Goal: Transaction & Acquisition: Purchase product/service

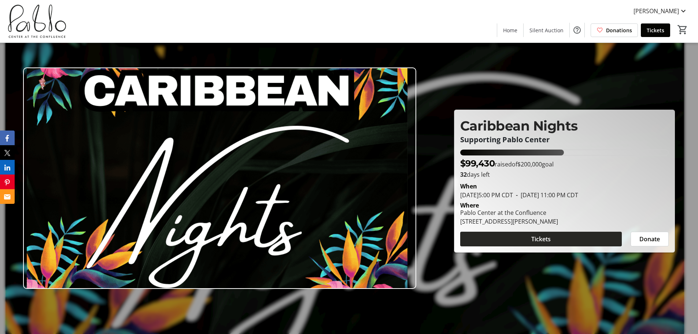
click at [552, 238] on span at bounding box center [541, 239] width 162 height 18
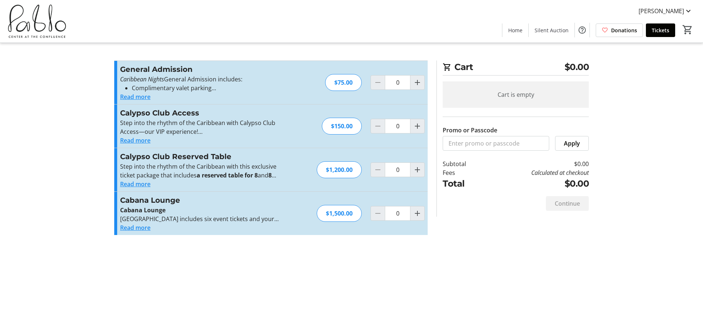
click at [141, 97] on button "Read more" at bounding box center [135, 96] width 30 height 9
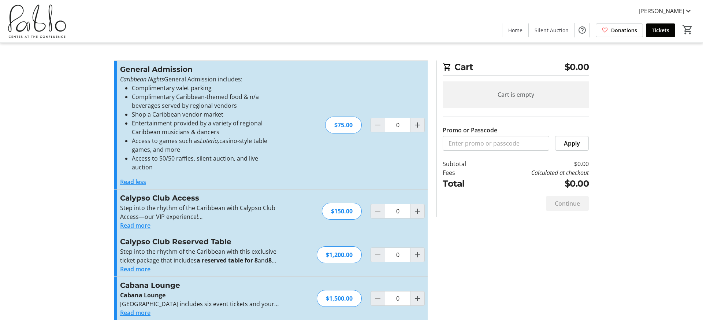
click at [145, 221] on button "Read more" at bounding box center [135, 225] width 30 height 9
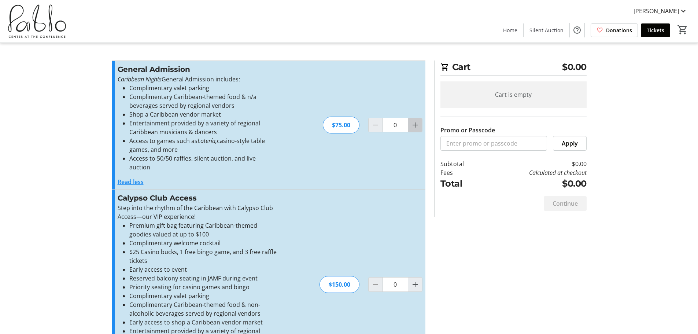
click at [415, 121] on mat-icon "Increment by one" at bounding box center [415, 125] width 9 height 9
type input "2"
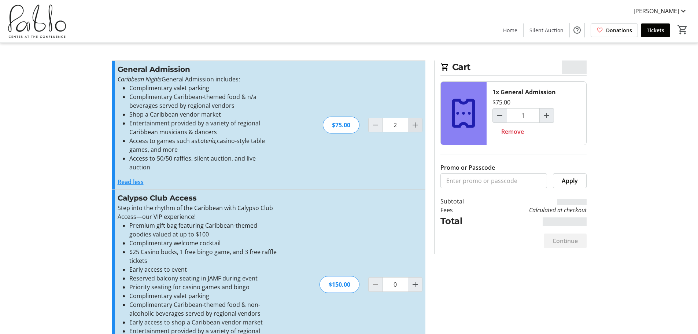
type input "2"
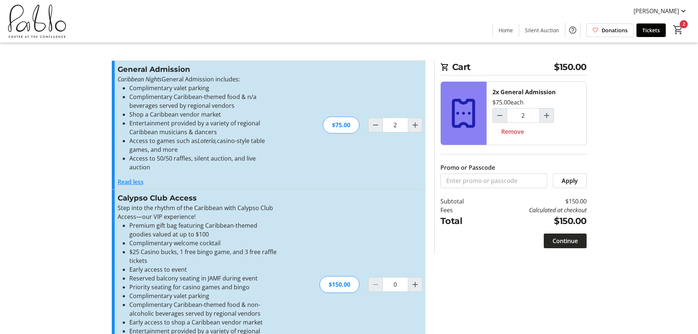
click at [561, 243] on span "Continue" at bounding box center [564, 240] width 25 height 9
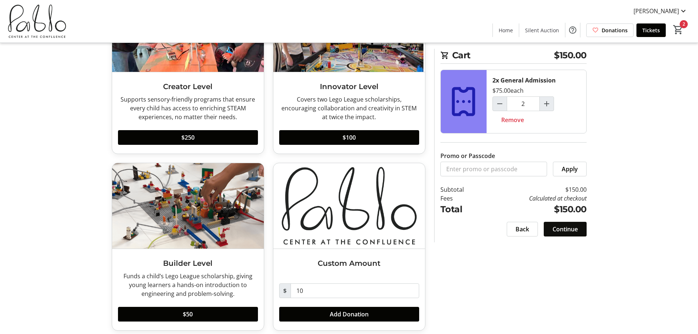
scroll to position [455, 0]
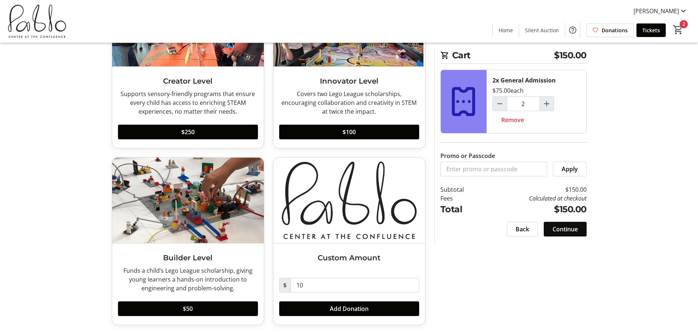
click at [570, 228] on span "Continue" at bounding box center [564, 229] width 25 height 9
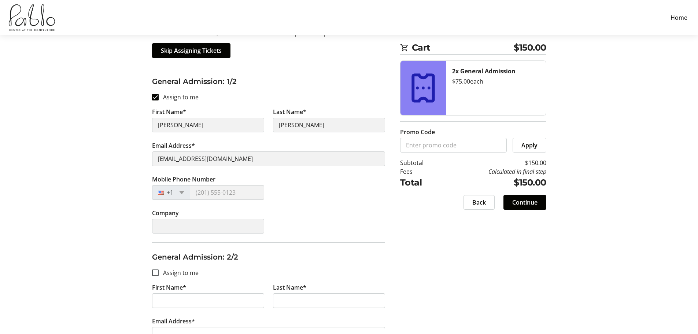
scroll to position [110, 0]
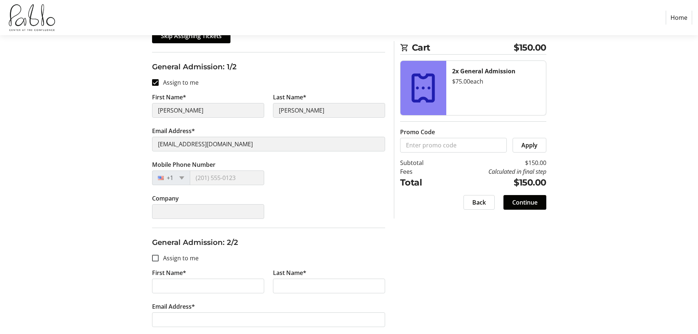
drag, startPoint x: 198, startPoint y: 254, endPoint x: 190, endPoint y: 255, distance: 8.1
click at [199, 254] on fieldset "General Admission: 2/2 Assign to me First Name* Last Name* Email Address* Mobil…" at bounding box center [268, 315] width 233 height 175
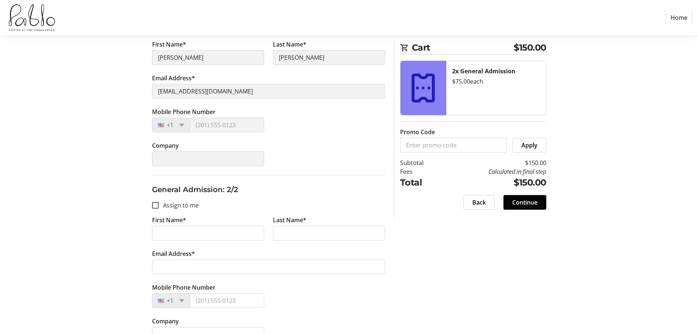
scroll to position [179, 0]
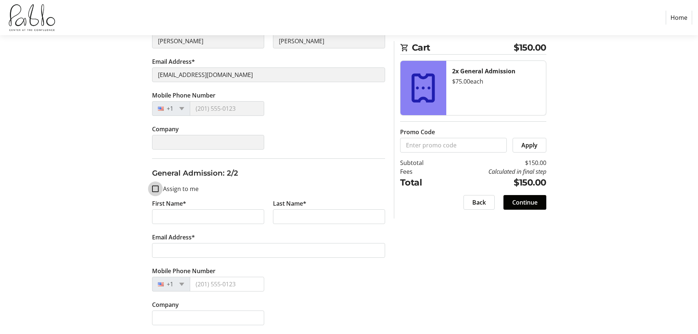
click at [159, 189] on div at bounding box center [155, 188] width 7 height 7
click at [155, 188] on input "Assign to me" at bounding box center [155, 188] width 7 height 7
checkbox input "true"
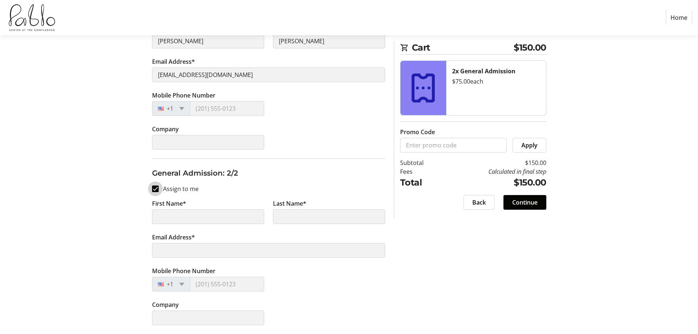
type input "[PERSON_NAME]"
type input "[EMAIL_ADDRESS][DOMAIN_NAME]"
click at [155, 189] on input "Assign to me" at bounding box center [155, 188] width 7 height 7
checkbox input "false"
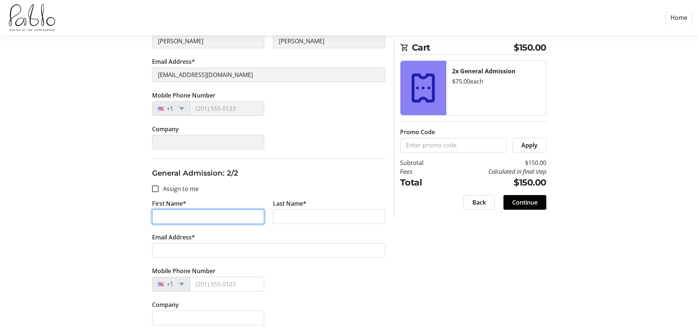
click at [163, 215] on input "First Name*" at bounding box center [208, 216] width 112 height 15
type input "[PERSON_NAME]"
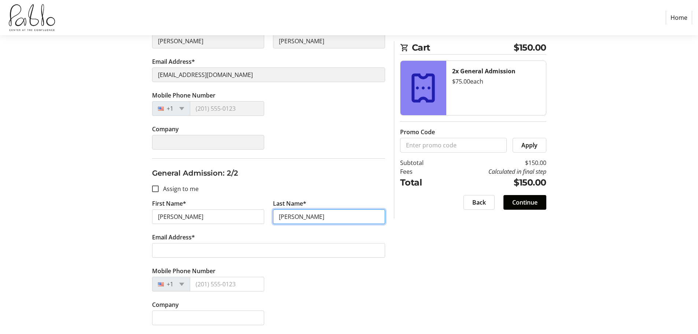
type input "[PERSON_NAME]"
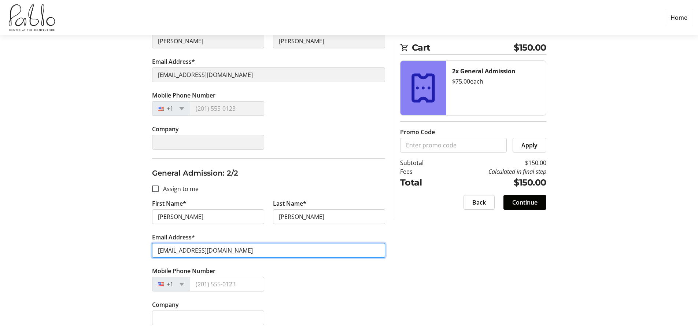
type input "[EMAIL_ADDRESS][DOMAIN_NAME]"
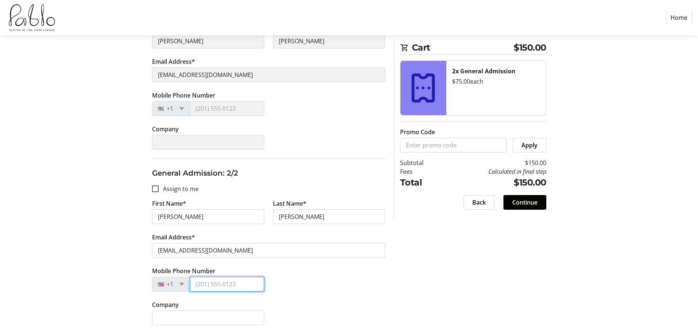
click at [209, 282] on input "Mobile Phone Number" at bounding box center [227, 284] width 74 height 15
click at [529, 199] on span "Continue" at bounding box center [524, 202] width 25 height 9
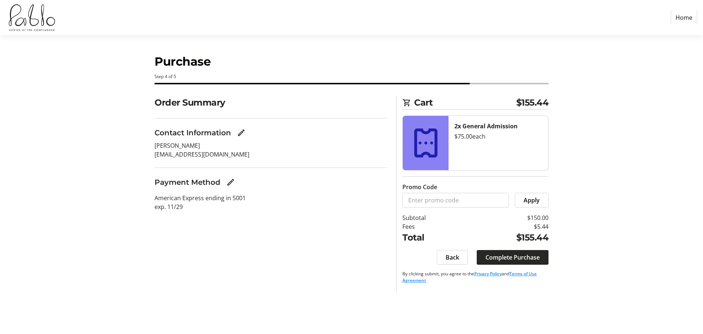
click at [525, 257] on span "Complete Purchase" at bounding box center [513, 257] width 54 height 9
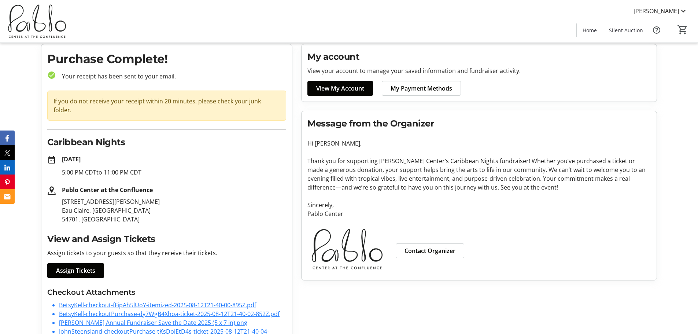
scroll to position [42, 0]
